Goal: Information Seeking & Learning: Learn about a topic

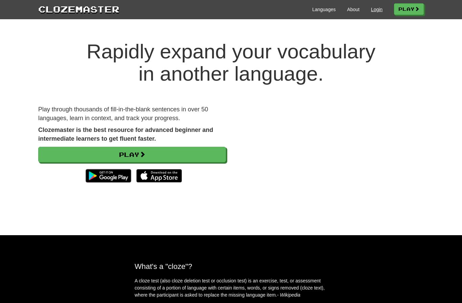
click at [377, 12] on link "Login" at bounding box center [376, 9] width 11 height 7
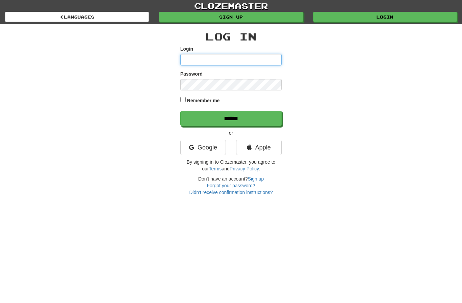
type input "**********"
click at [231, 118] on input "******" at bounding box center [230, 119] width 101 height 16
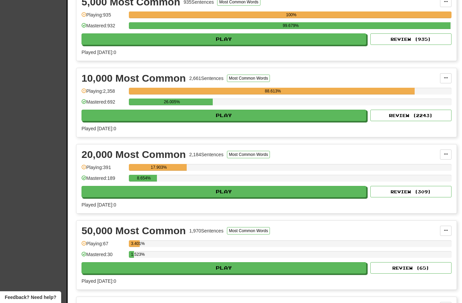
scroll to position [471, 0]
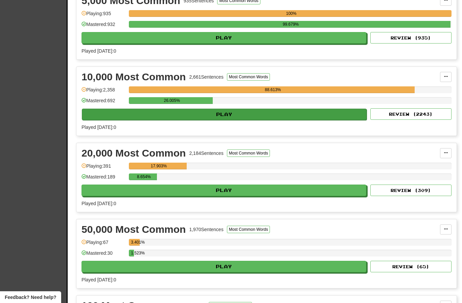
click at [262, 116] on button "Play" at bounding box center [224, 114] width 285 height 11
select select "**"
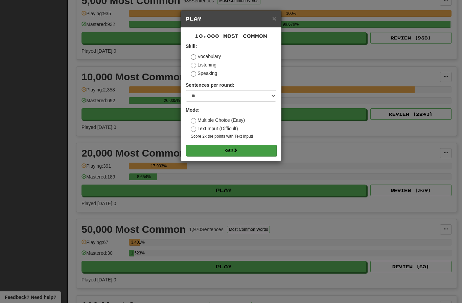
click at [240, 146] on button "Go" at bounding box center [231, 150] width 91 height 11
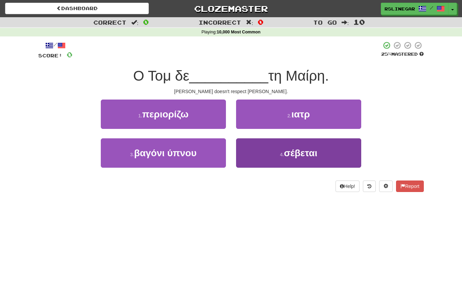
click at [307, 158] on button "4 . σέβεται" at bounding box center [298, 153] width 125 height 29
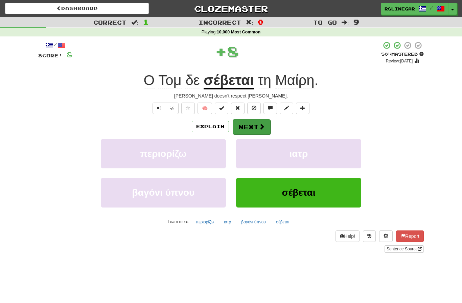
click at [252, 126] on button "Next" at bounding box center [251, 127] width 38 height 16
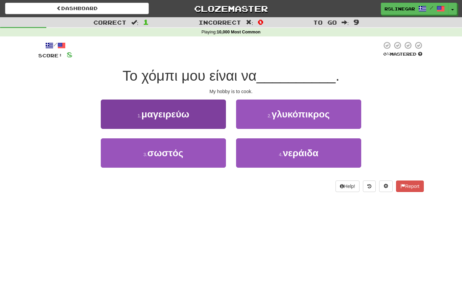
click at [181, 115] on span "μαγειρεύω" at bounding box center [165, 114] width 48 height 10
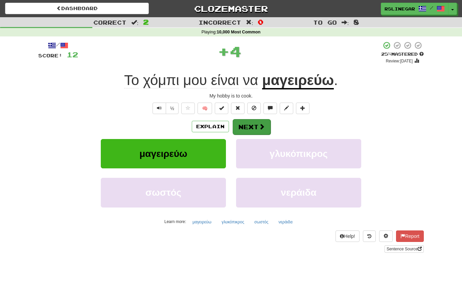
click at [249, 125] on button "Next" at bounding box center [251, 127] width 38 height 16
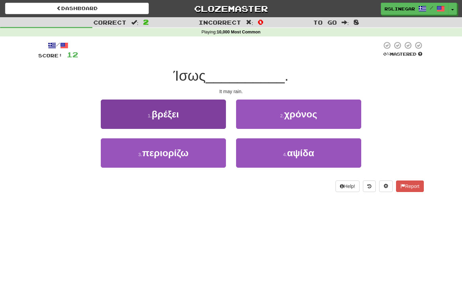
click at [187, 117] on button "1 . βρέξει" at bounding box center [163, 114] width 125 height 29
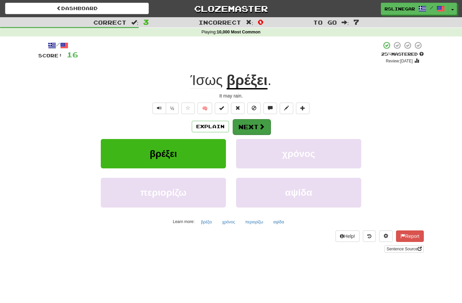
click at [253, 128] on button "Next" at bounding box center [251, 127] width 38 height 16
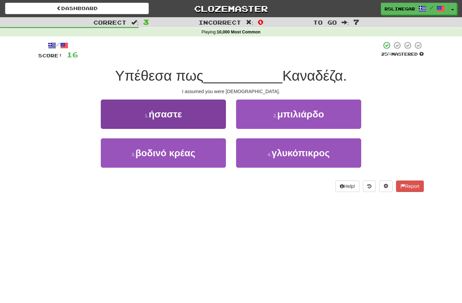
click at [187, 118] on button "1 . ήσαστε" at bounding box center [163, 114] width 125 height 29
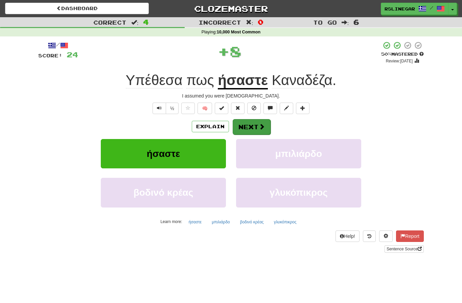
click at [257, 126] on button "Next" at bounding box center [251, 127] width 38 height 16
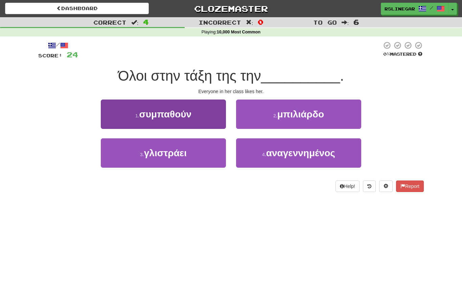
click at [186, 119] on span "συμπαθούν" at bounding box center [165, 114] width 52 height 10
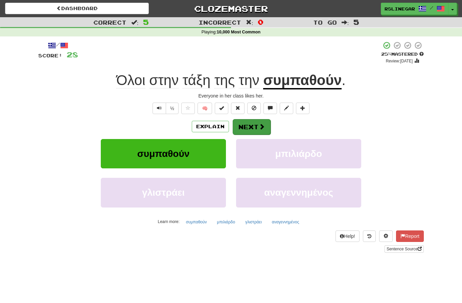
click at [250, 125] on button "Next" at bounding box center [251, 127] width 38 height 16
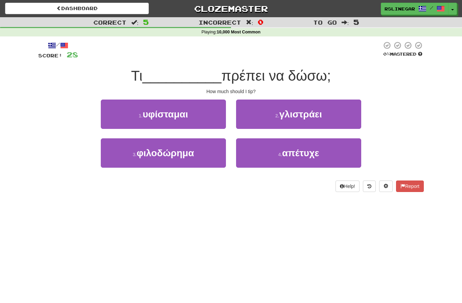
click at [270, 242] on div "Dashboard Clozemaster rslinegar / Toggle Dropdown Dashboard Leaderboard Activit…" at bounding box center [231, 151] width 462 height 303
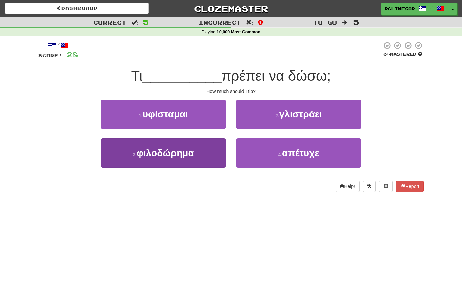
click at [169, 151] on span "φιλοδώρημα" at bounding box center [165, 153] width 57 height 10
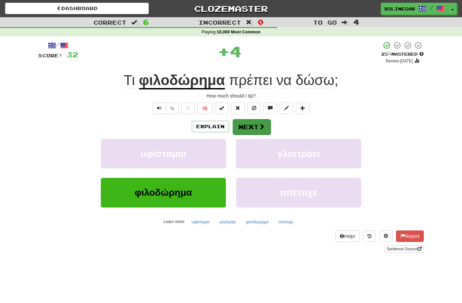
click at [251, 129] on button "Next" at bounding box center [251, 127] width 38 height 16
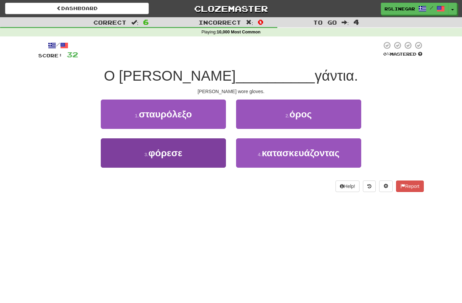
click at [180, 158] on button "3 . φόρεσε" at bounding box center [163, 153] width 125 height 29
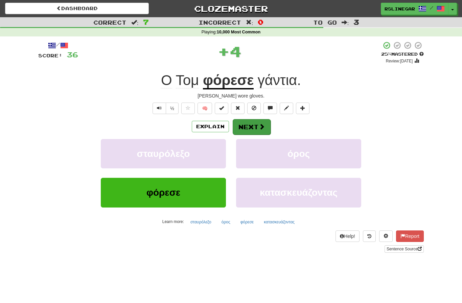
click at [254, 122] on button "Next" at bounding box center [251, 127] width 38 height 16
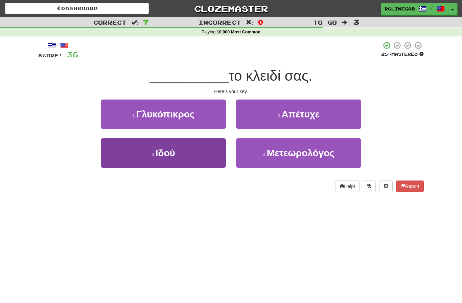
click at [180, 150] on button "3 . Ιδού" at bounding box center [163, 153] width 125 height 29
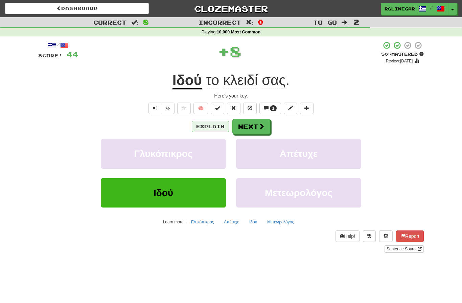
click at [202, 124] on button "Explain" at bounding box center [210, 126] width 37 height 11
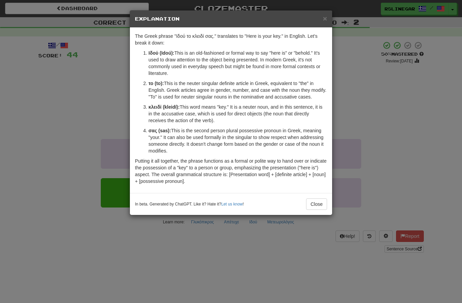
click at [193, 243] on div "× Explanation The Greek phrase "Ιδού το κλειδί σας." translates to "Here is you…" at bounding box center [231, 151] width 462 height 303
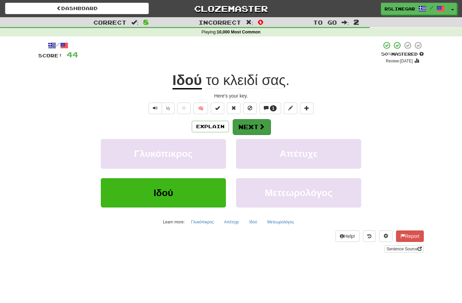
click at [260, 129] on span at bounding box center [261, 127] width 6 height 6
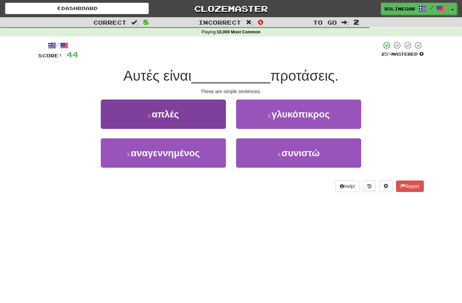
click at [192, 114] on button "1 . απλές" at bounding box center [163, 114] width 125 height 29
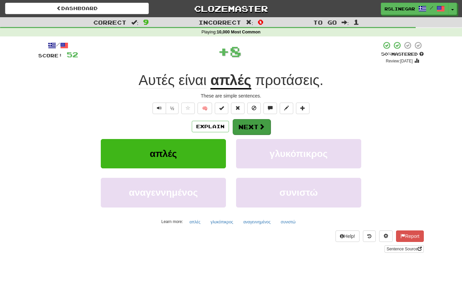
click at [249, 126] on button "Next" at bounding box center [251, 127] width 38 height 16
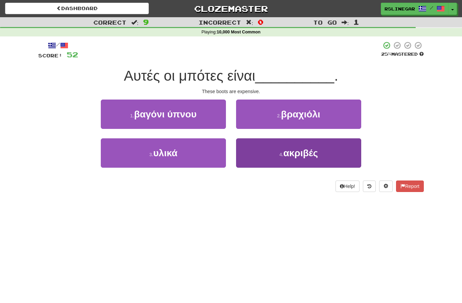
click at [303, 158] on button "4 . ακριβές" at bounding box center [298, 153] width 125 height 29
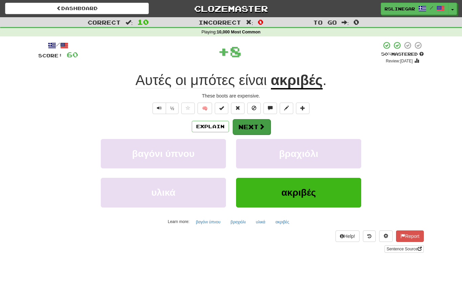
click at [252, 121] on button "Next" at bounding box center [251, 127] width 38 height 16
